Goal: Check status: Check status

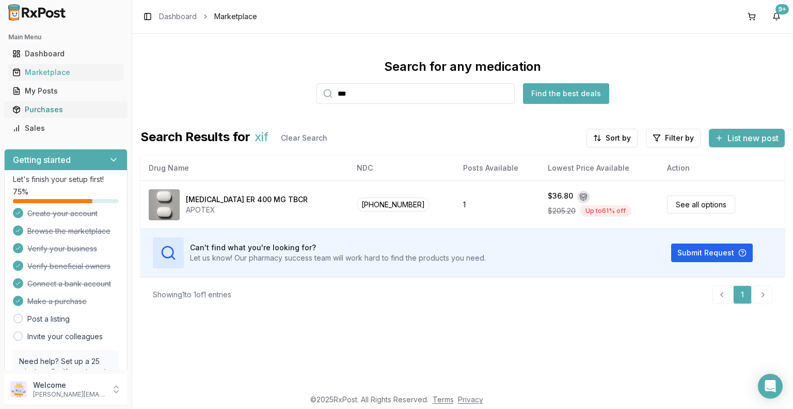
click at [62, 109] on div "Purchases" at bounding box center [65, 109] width 107 height 10
click at [51, 110] on div "Purchases" at bounding box center [65, 109] width 107 height 10
click at [52, 95] on div "My Posts" at bounding box center [65, 91] width 107 height 10
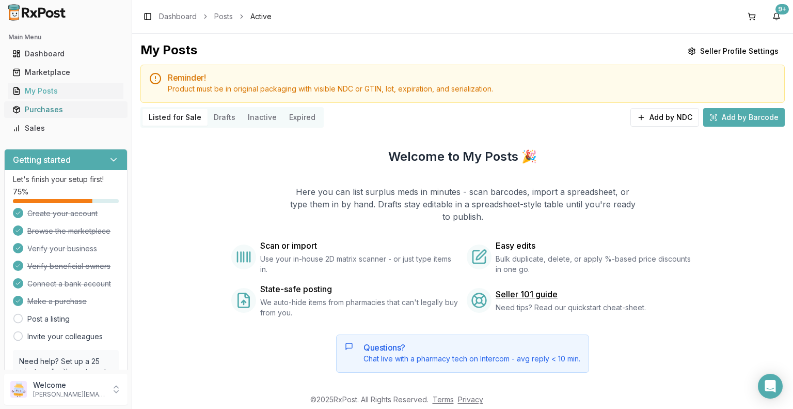
click at [51, 110] on div "Purchases" at bounding box center [65, 109] width 107 height 10
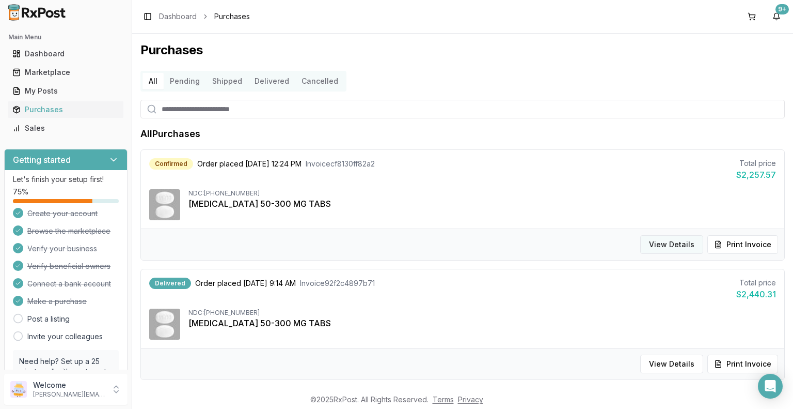
click at [665, 247] on button "View Details" at bounding box center [671, 244] width 63 height 19
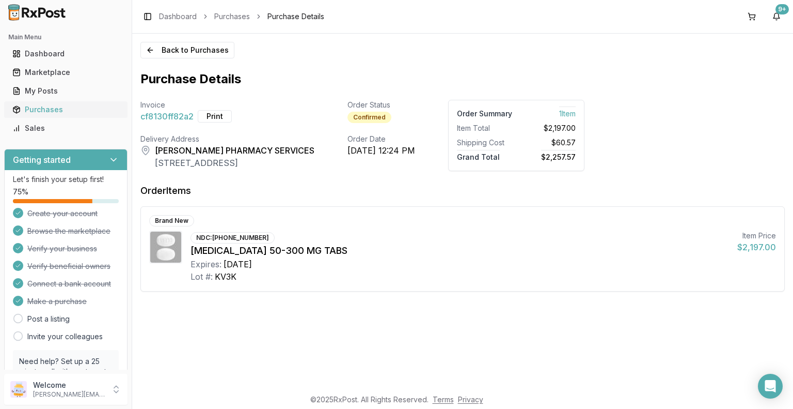
click at [61, 111] on div "Purchases" at bounding box center [65, 109] width 107 height 10
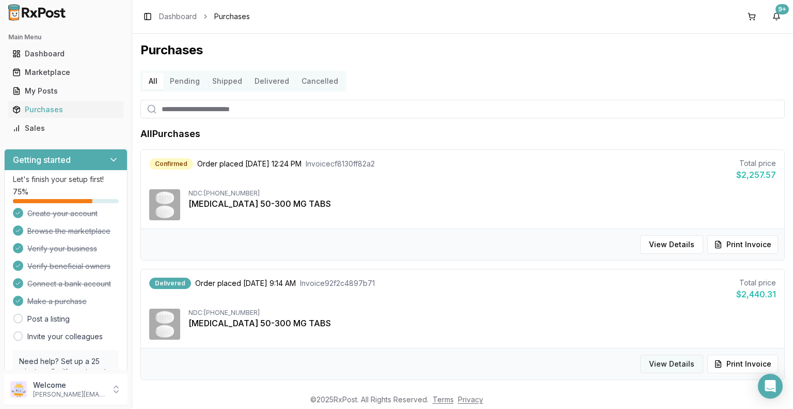
click at [679, 368] on button "View Details" at bounding box center [671, 363] width 63 height 19
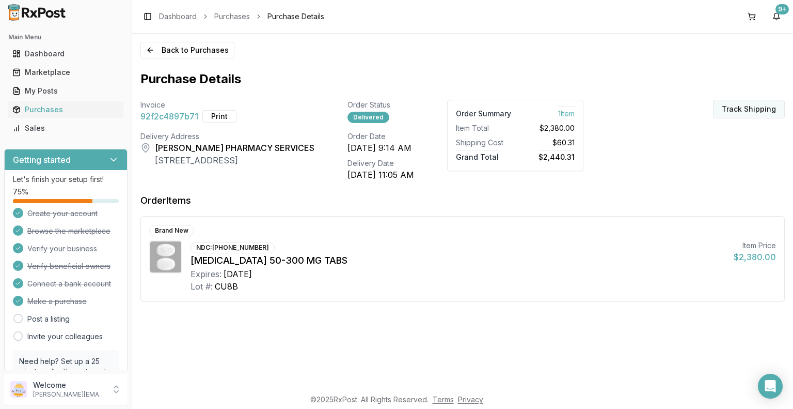
click at [757, 107] on button "Track Shipping" at bounding box center [749, 109] width 72 height 19
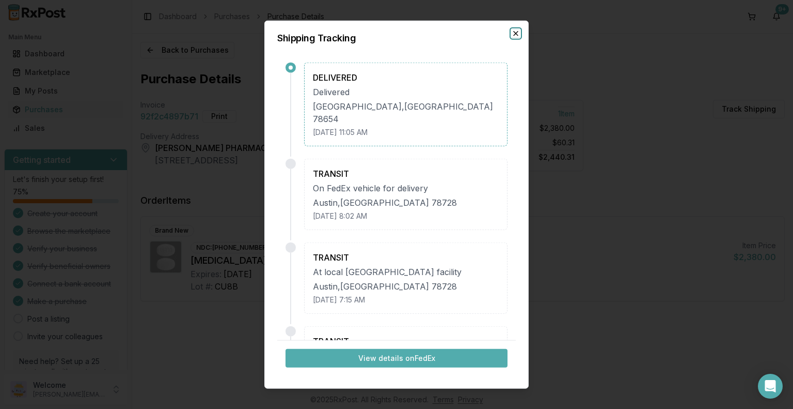
click at [515, 32] on icon "button" at bounding box center [516, 33] width 4 height 4
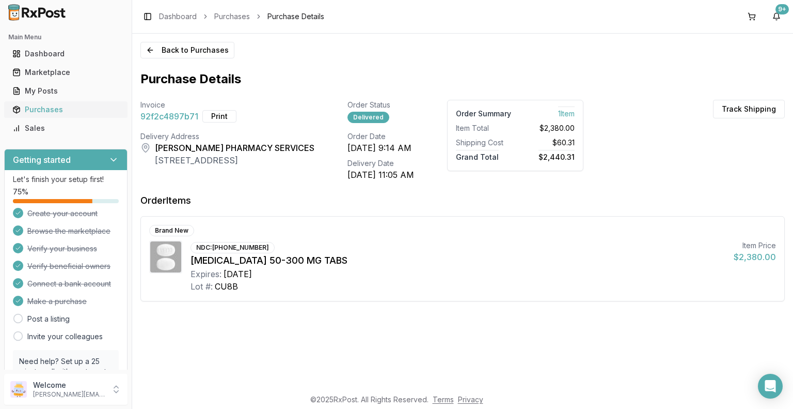
click at [70, 112] on div "Purchases" at bounding box center [65, 109] width 107 height 10
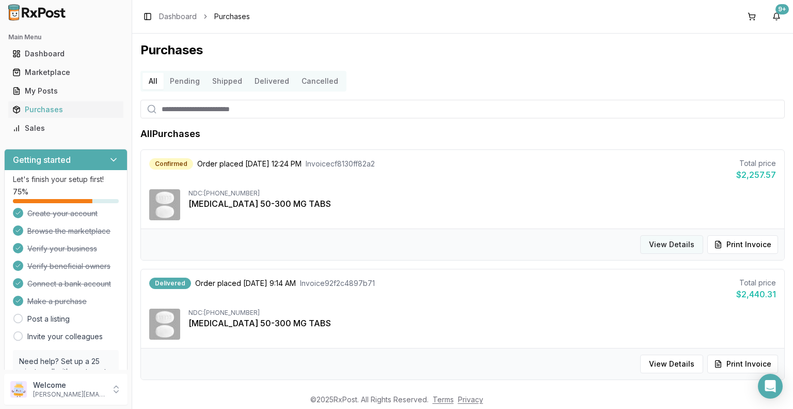
click at [668, 244] on button "View Details" at bounding box center [671, 244] width 63 height 19
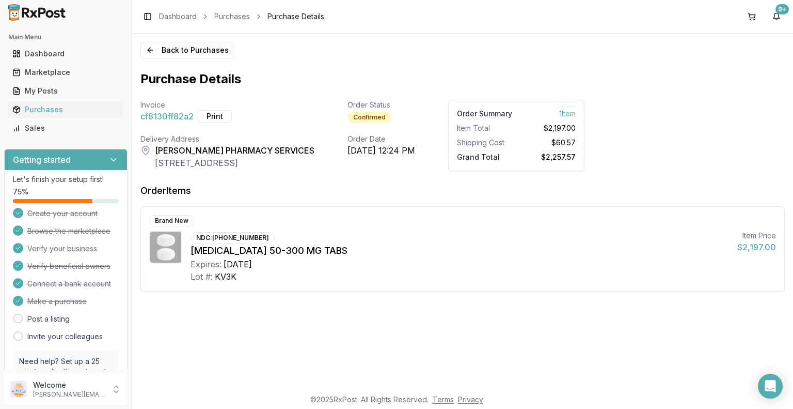
click at [175, 118] on span "cf8130ff82a2" at bounding box center [166, 116] width 53 height 12
click at [165, 115] on span "cf8130ff82a2" at bounding box center [166, 116] width 53 height 12
click at [218, 116] on button "Print" at bounding box center [215, 116] width 34 height 12
